Goal: Find specific page/section: Find specific page/section

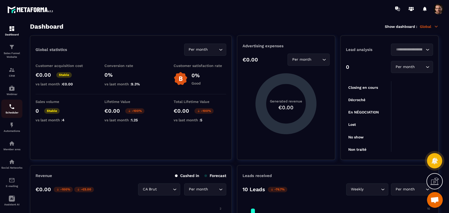
click at [9, 108] on img at bounding box center [12, 107] width 6 height 6
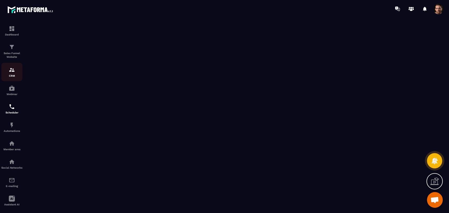
click at [12, 77] on p "CRM" at bounding box center [11, 75] width 21 height 3
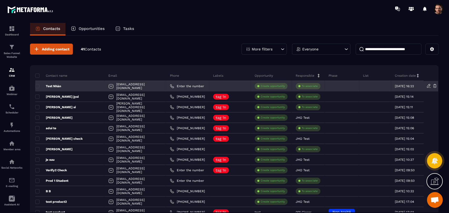
click at [58, 89] on div "Test Nhàn" at bounding box center [69, 86] width 69 height 11
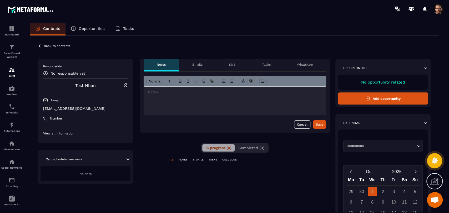
scroll to position [29, 0]
